Goal: Find contact information: Obtain details needed to contact an individual or organization

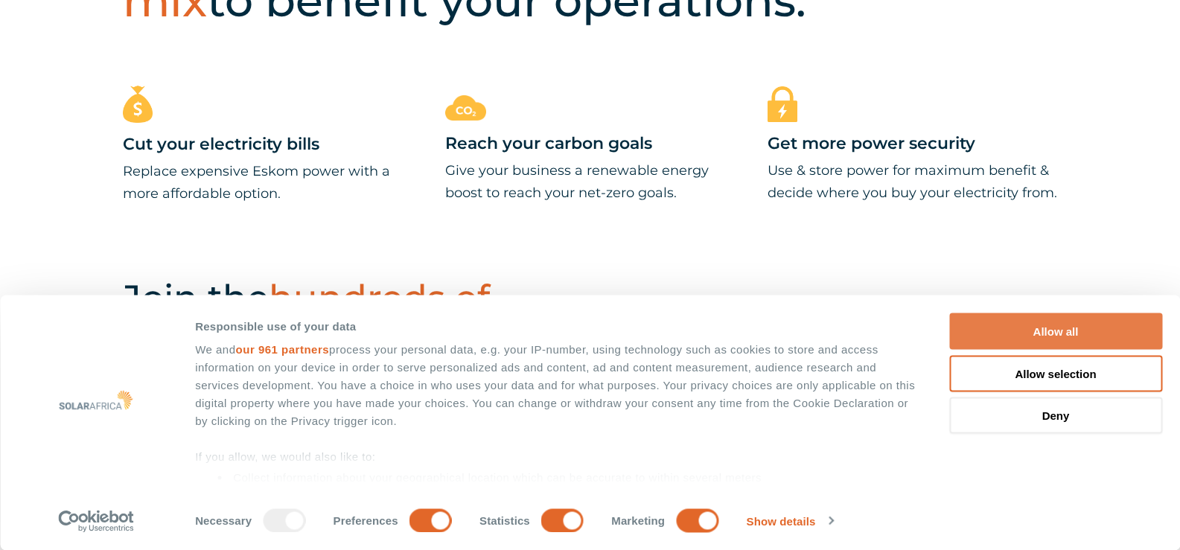
click at [1052, 324] on button "Allow all" at bounding box center [1055, 331] width 213 height 36
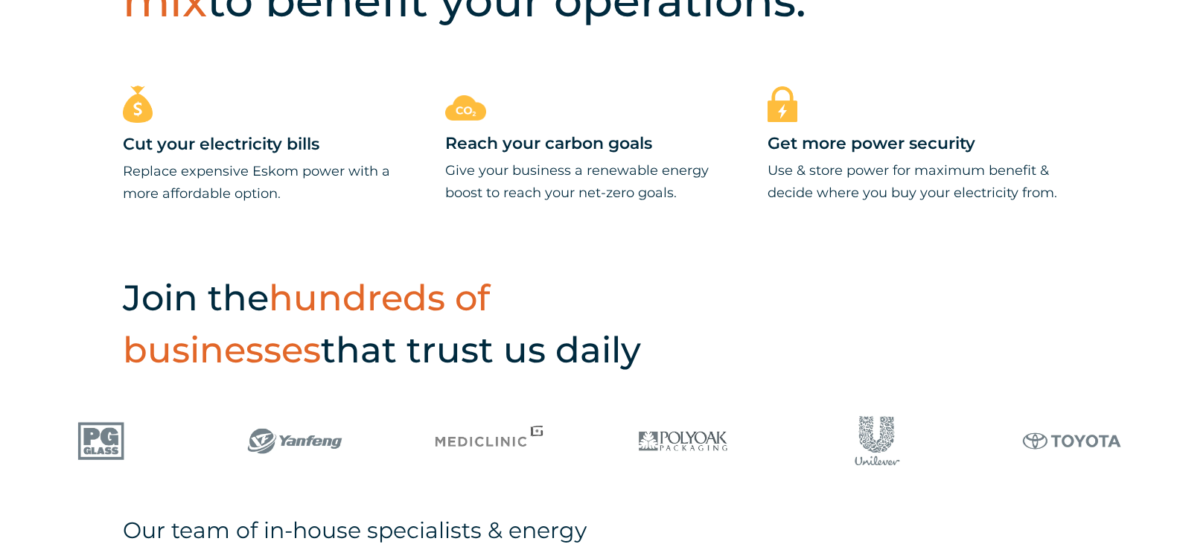
click at [1052, 327] on div "Join the hundreds of businesses that trust us daily" at bounding box center [590, 377] width 1180 height 227
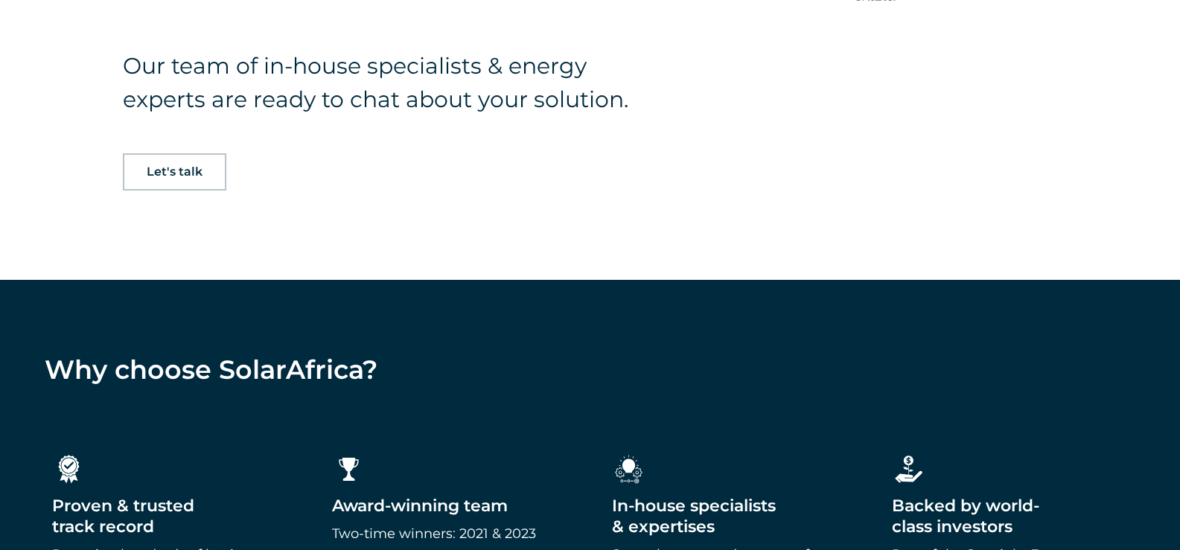
scroll to position [1161, 0]
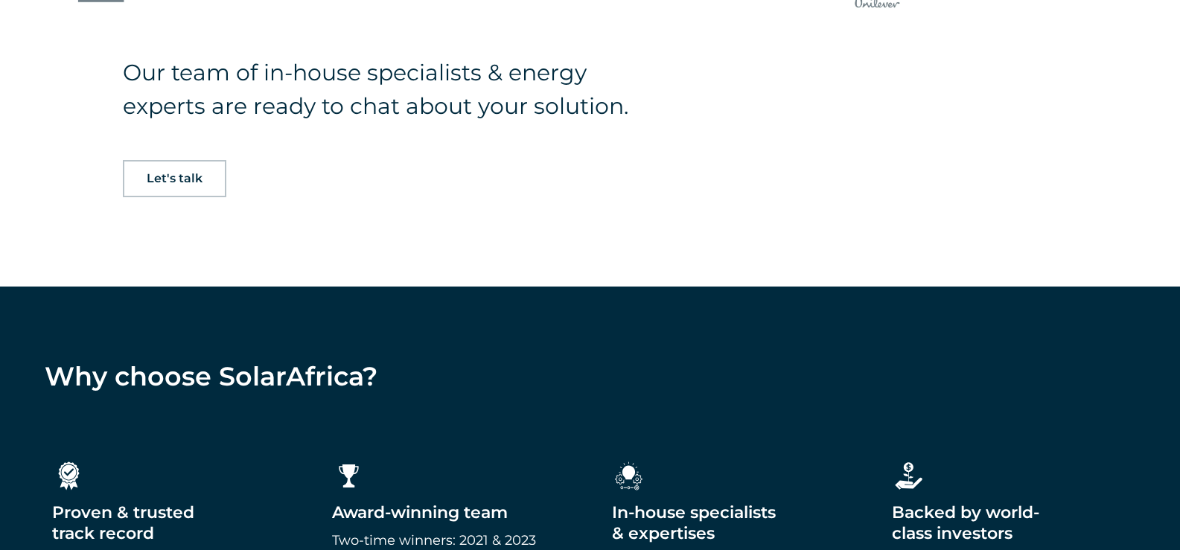
click at [160, 174] on span "Let's talk" at bounding box center [175, 179] width 56 height 12
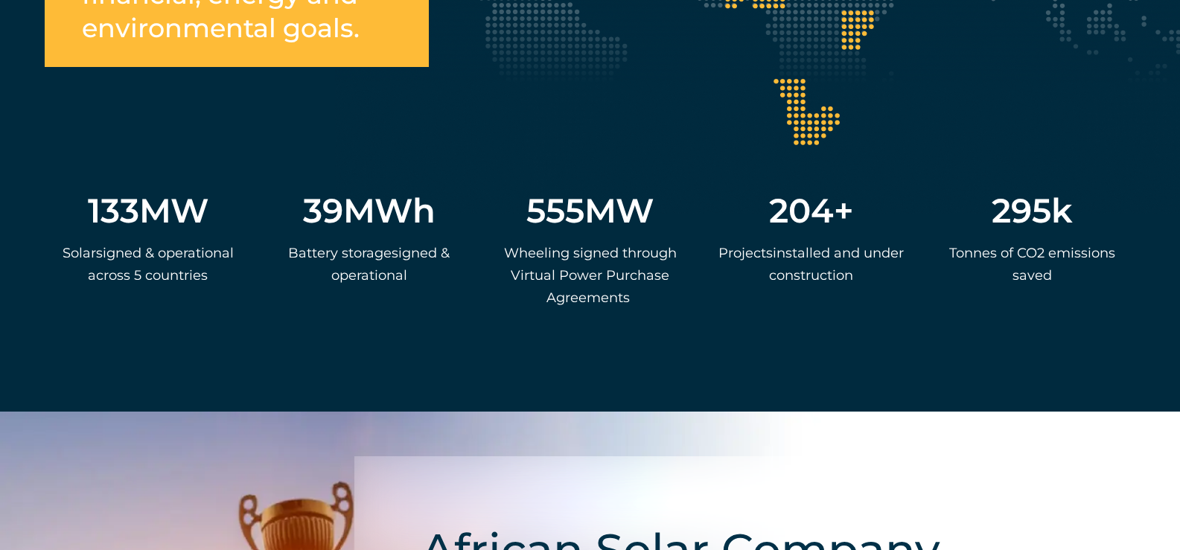
scroll to position [3683, 0]
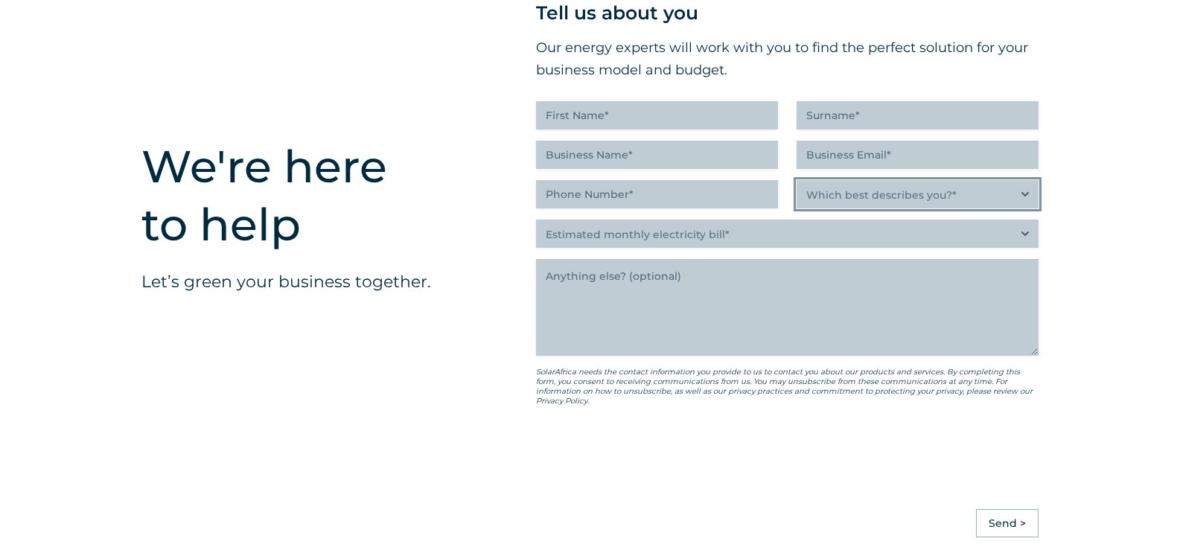
click at [1024, 208] on select "Which best describes you?* Researching and identifying the best energy solution…" at bounding box center [917, 194] width 242 height 28
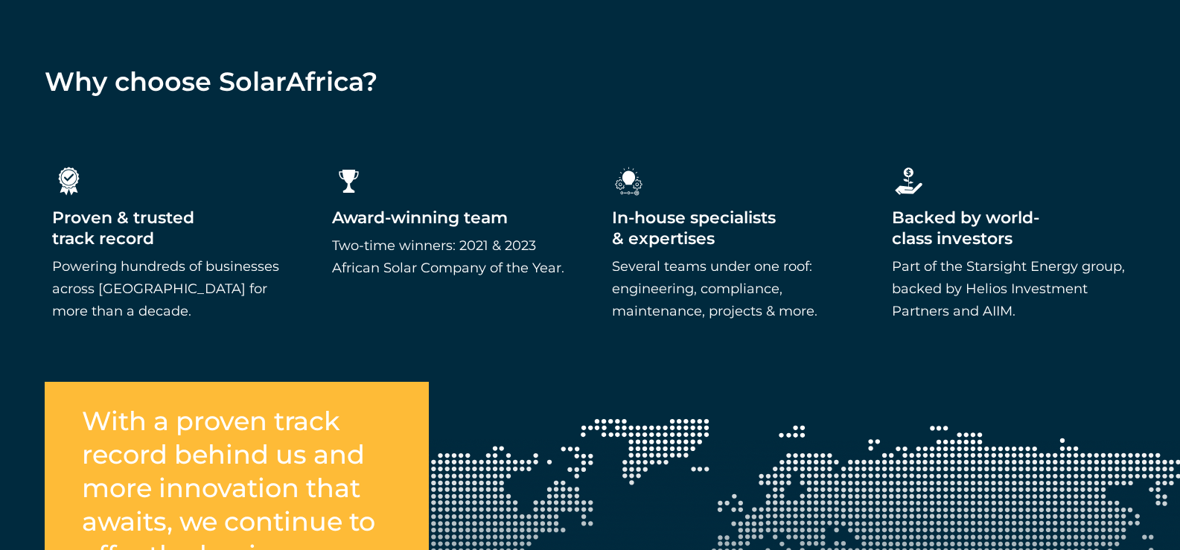
scroll to position [1161, 0]
